Goal: Find specific page/section: Find specific page/section

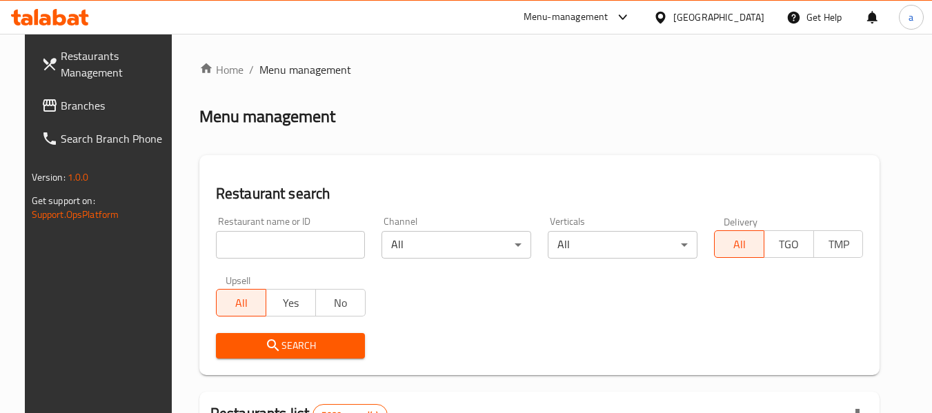
click at [69, 114] on span "Branches" at bounding box center [115, 105] width 109 height 17
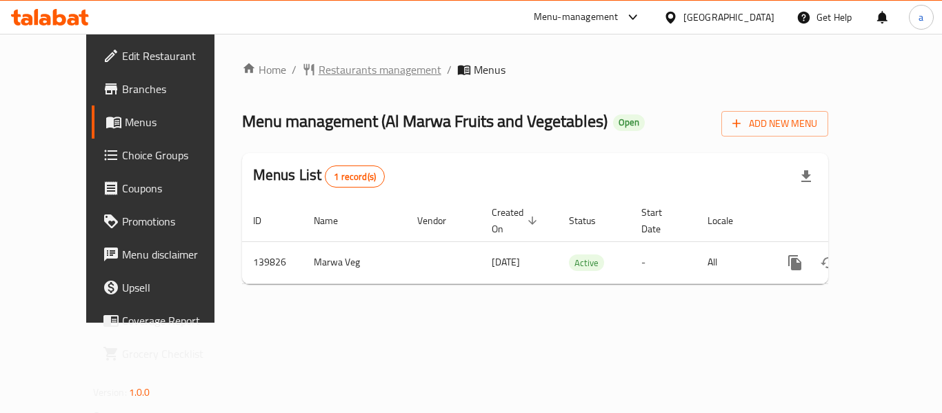
click at [340, 69] on span "Restaurants management" at bounding box center [380, 69] width 123 height 17
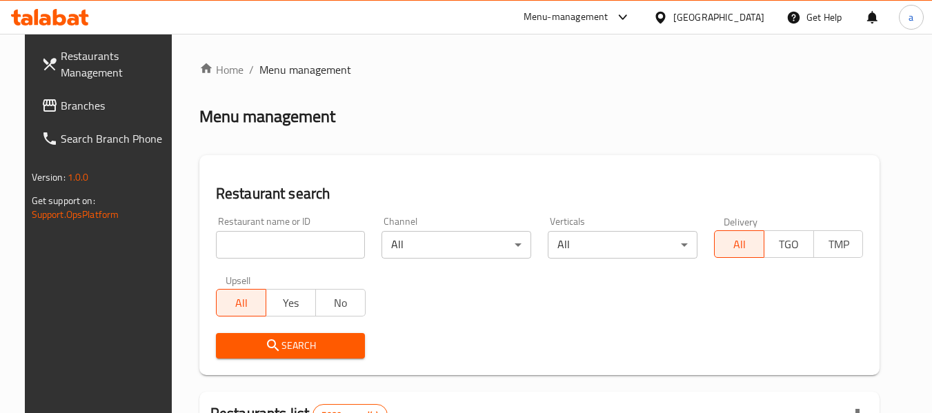
click at [734, 21] on div "[GEOGRAPHIC_DATA]" at bounding box center [718, 17] width 91 height 15
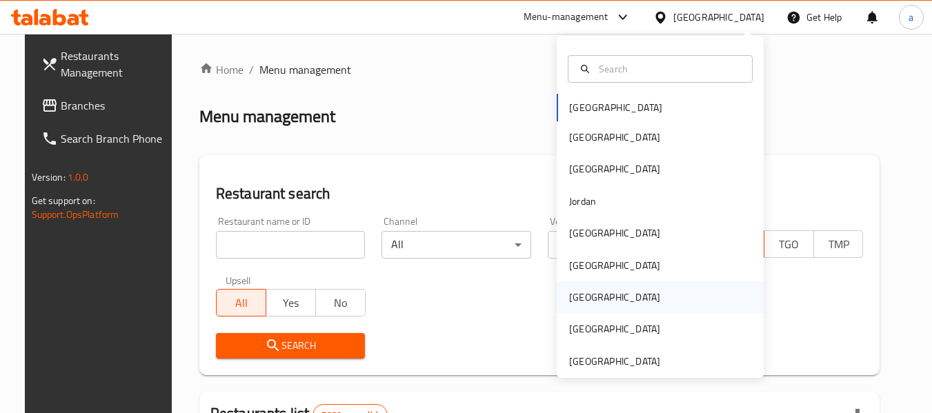
click at [598, 304] on div "[GEOGRAPHIC_DATA]" at bounding box center [660, 297] width 207 height 32
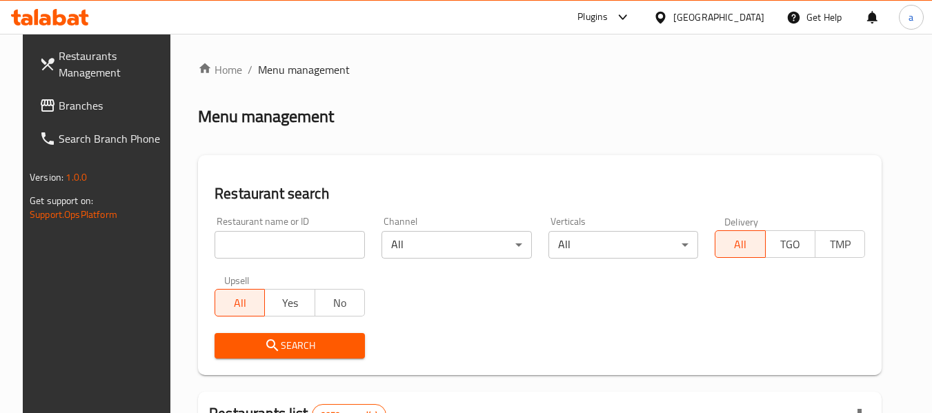
click at [73, 112] on span "Branches" at bounding box center [113, 105] width 109 height 17
